Goal: Find specific fact: Find specific fact

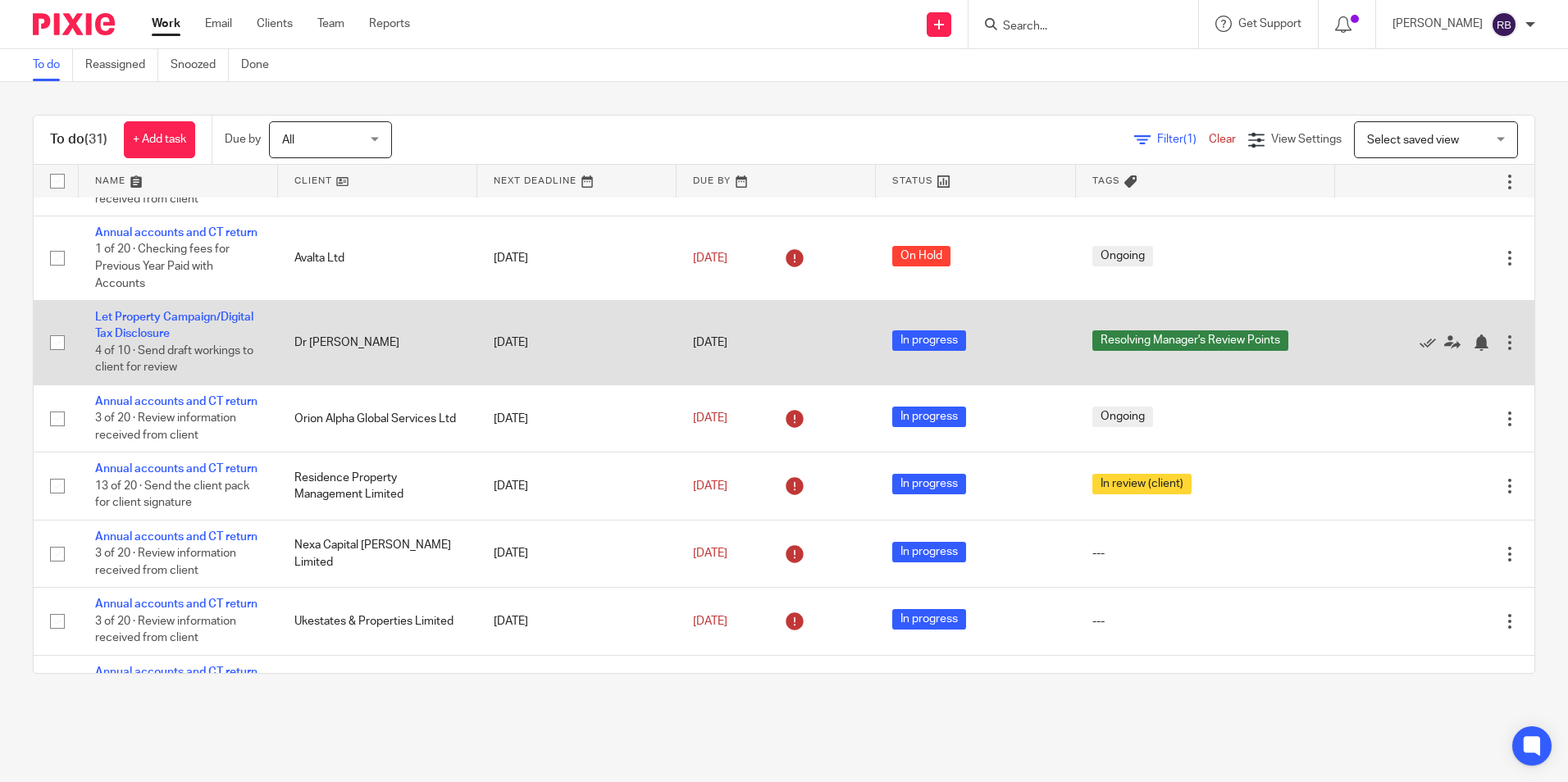
scroll to position [492, 0]
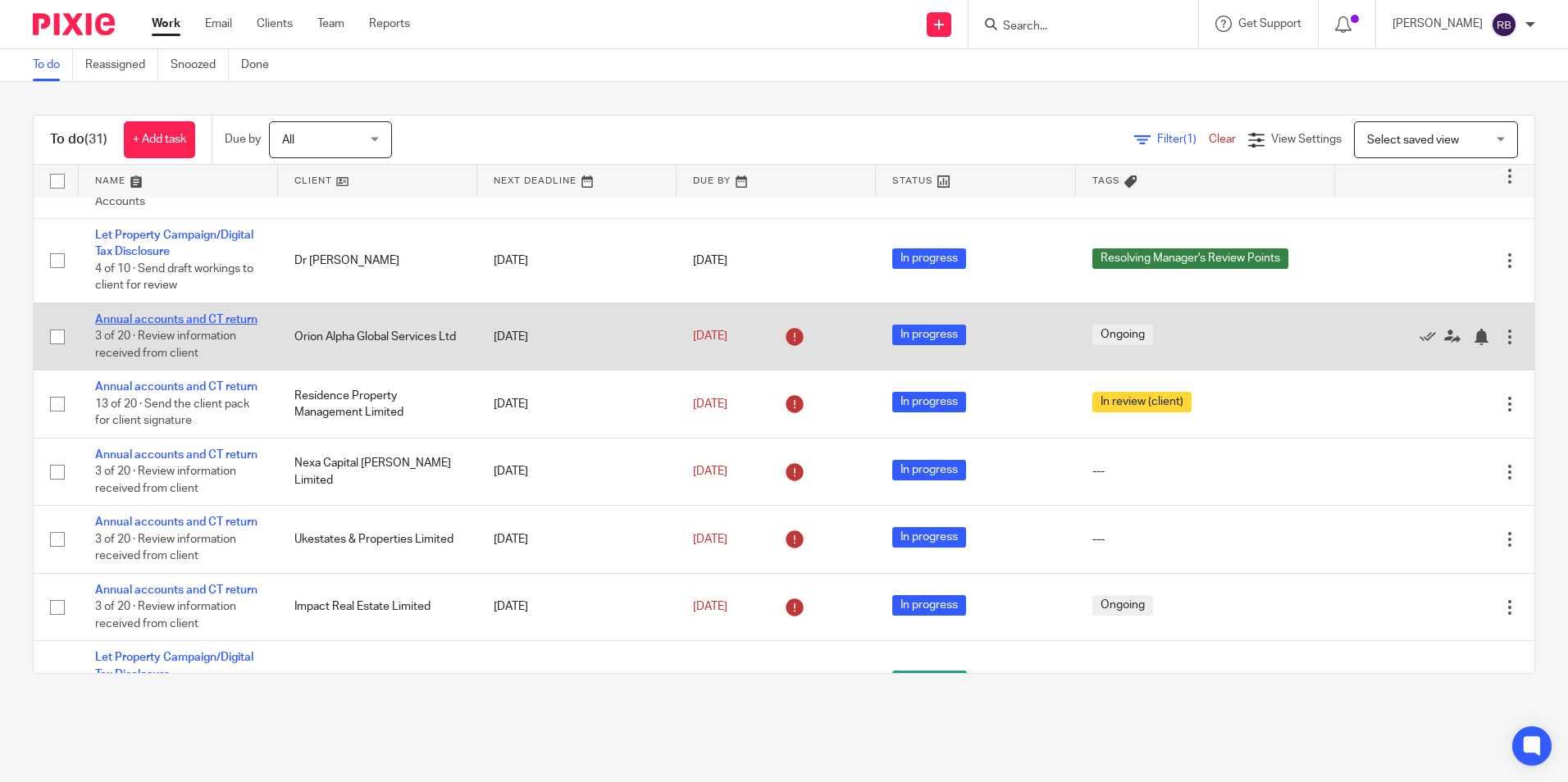
click at [197, 326] on link "Annual accounts and CT return" at bounding box center [176, 319] width 162 height 11
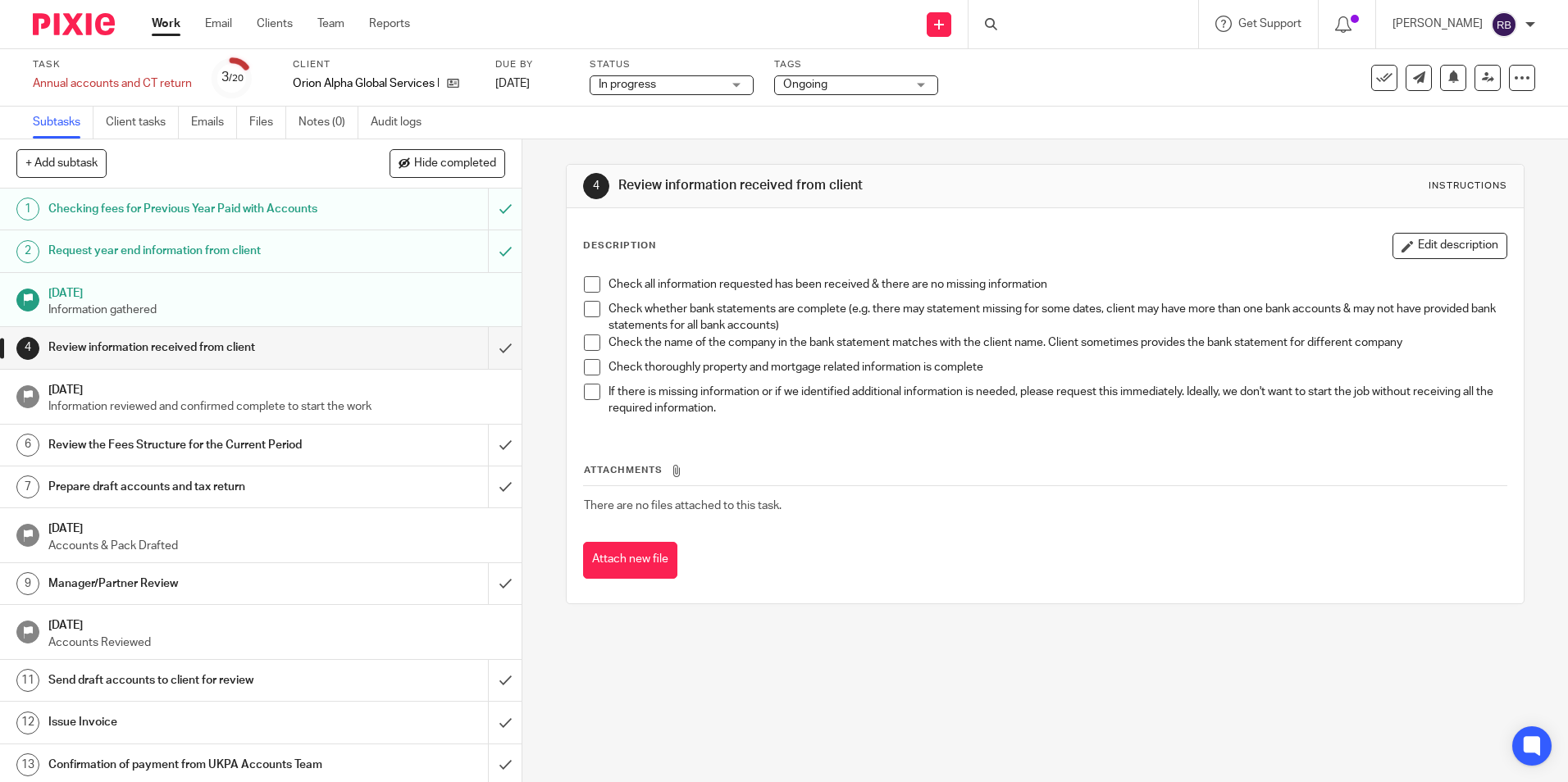
click at [450, 92] on div "Client Orion Alpha Global Services Ltd" at bounding box center [383, 77] width 182 height 39
click at [450, 90] on link at bounding box center [449, 83] width 20 height 16
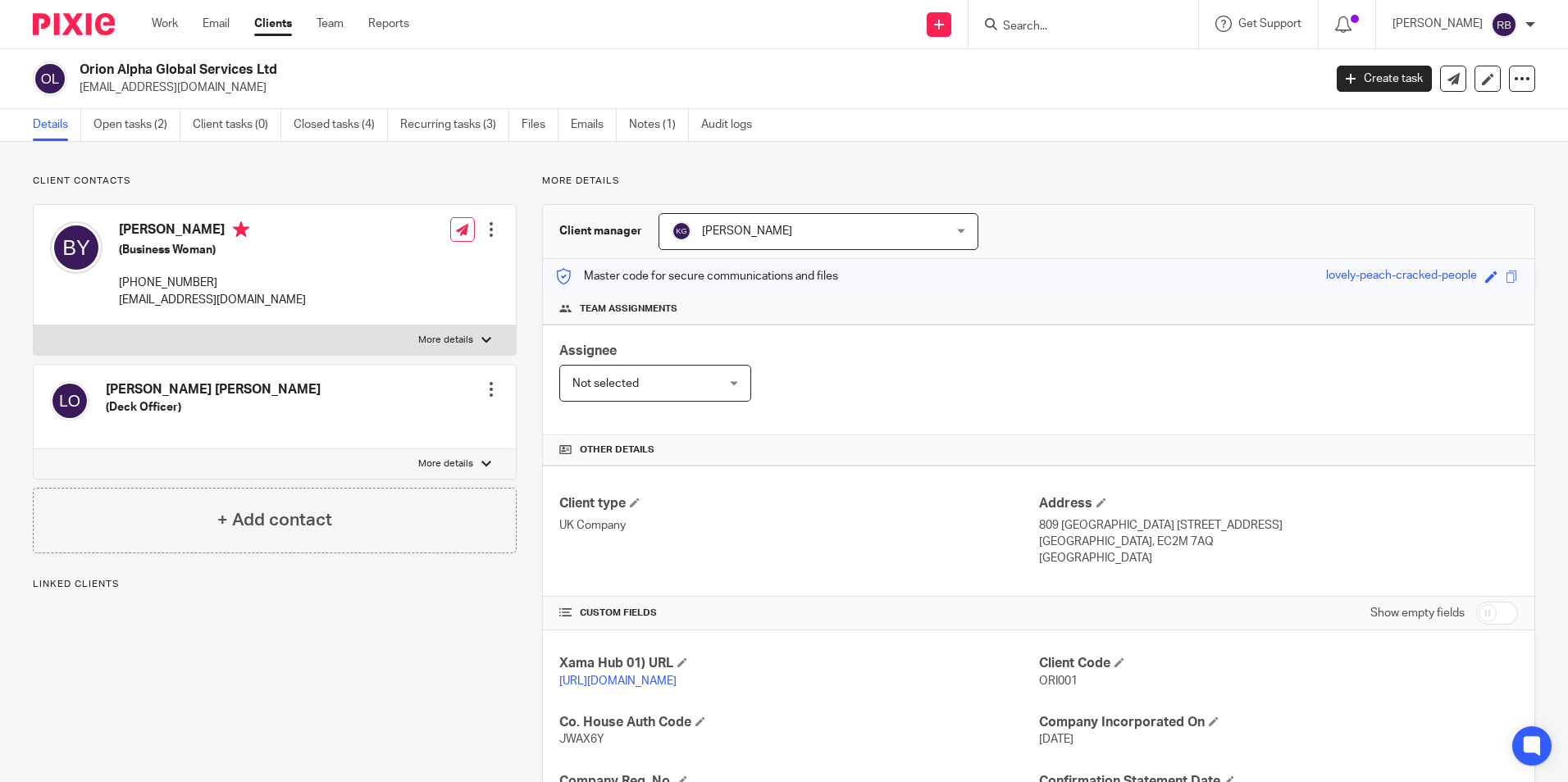
scroll to position [276, 0]
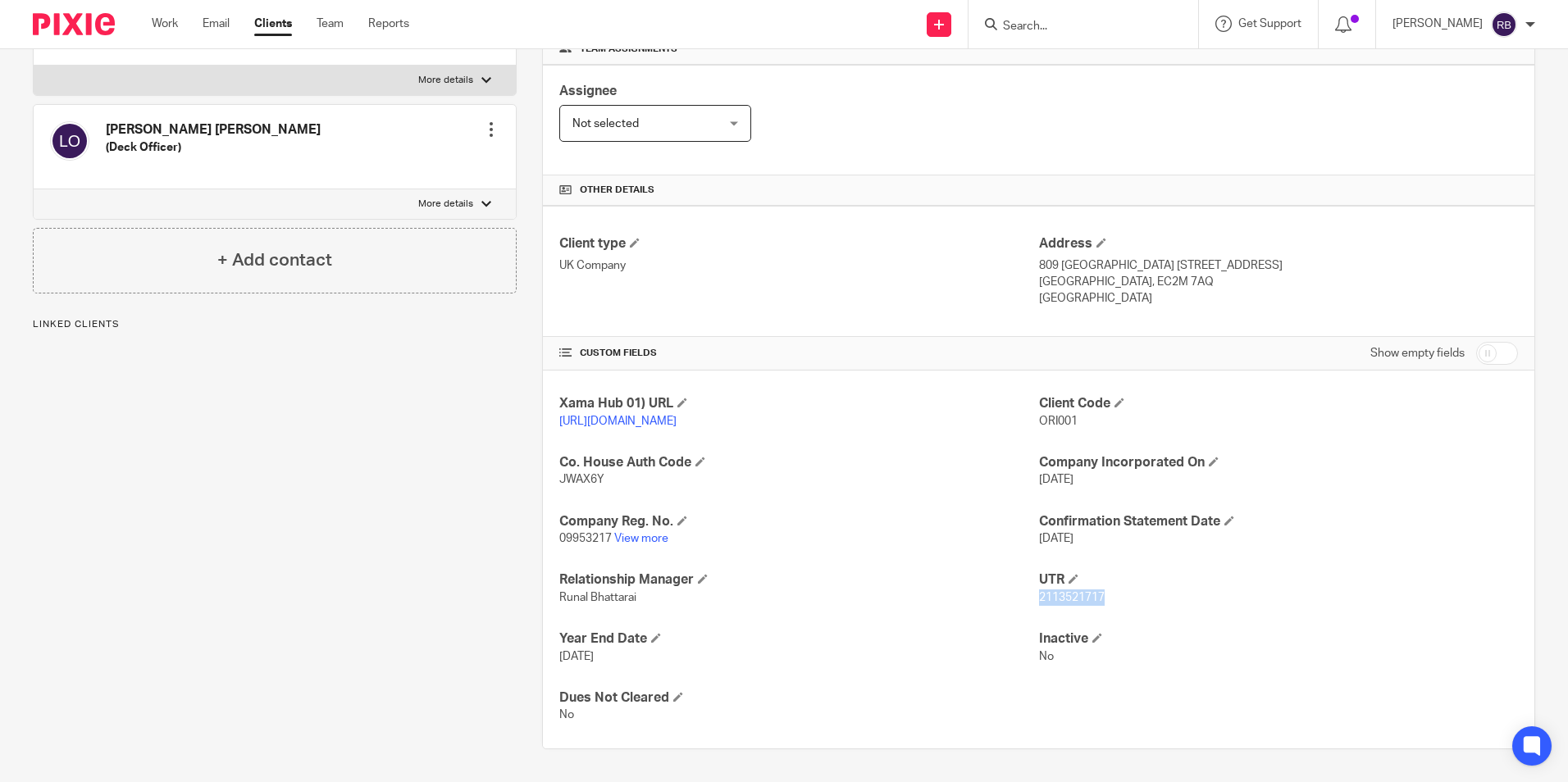
drag, startPoint x: 1030, startPoint y: 601, endPoint x: 1103, endPoint y: 598, distance: 73.1
click at [1103, 598] on p "2113521717" at bounding box center [1278, 597] width 479 height 16
copy span "2113521717"
click at [630, 535] on link "View more" at bounding box center [641, 538] width 54 height 11
